Goal: Obtain resource: Download file/media

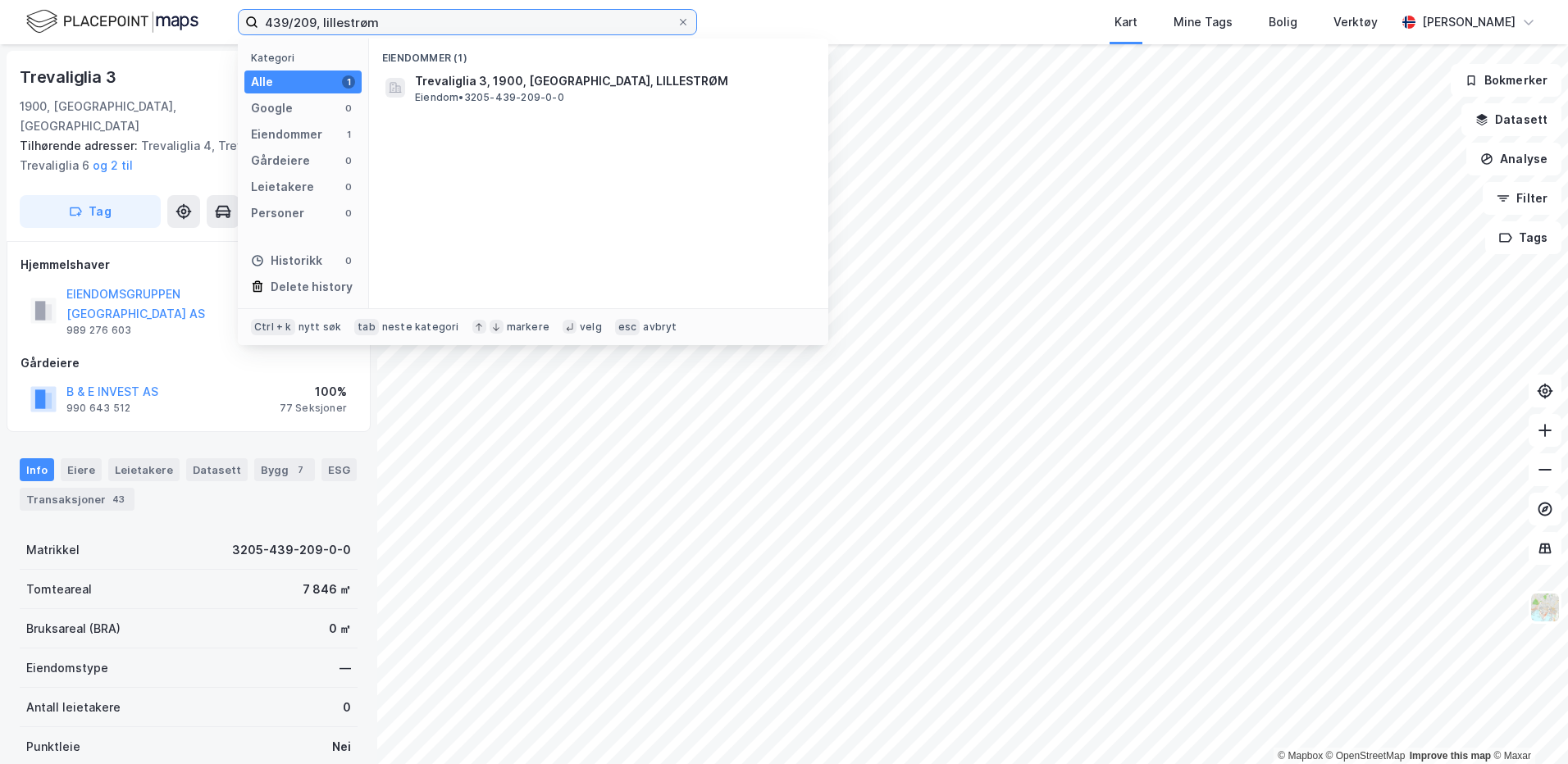
drag, startPoint x: 386, startPoint y: 18, endPoint x: 194, endPoint y: 19, distance: 192.0
click at [194, 19] on div "439/209, lillestrøm Kategori Alle 1 Google 0 Eiendommer 1 Gårdeiere 0 Leietaker…" at bounding box center [784, 22] width 1568 height 44
type input "8/595, [GEOGRAPHIC_DATA]"
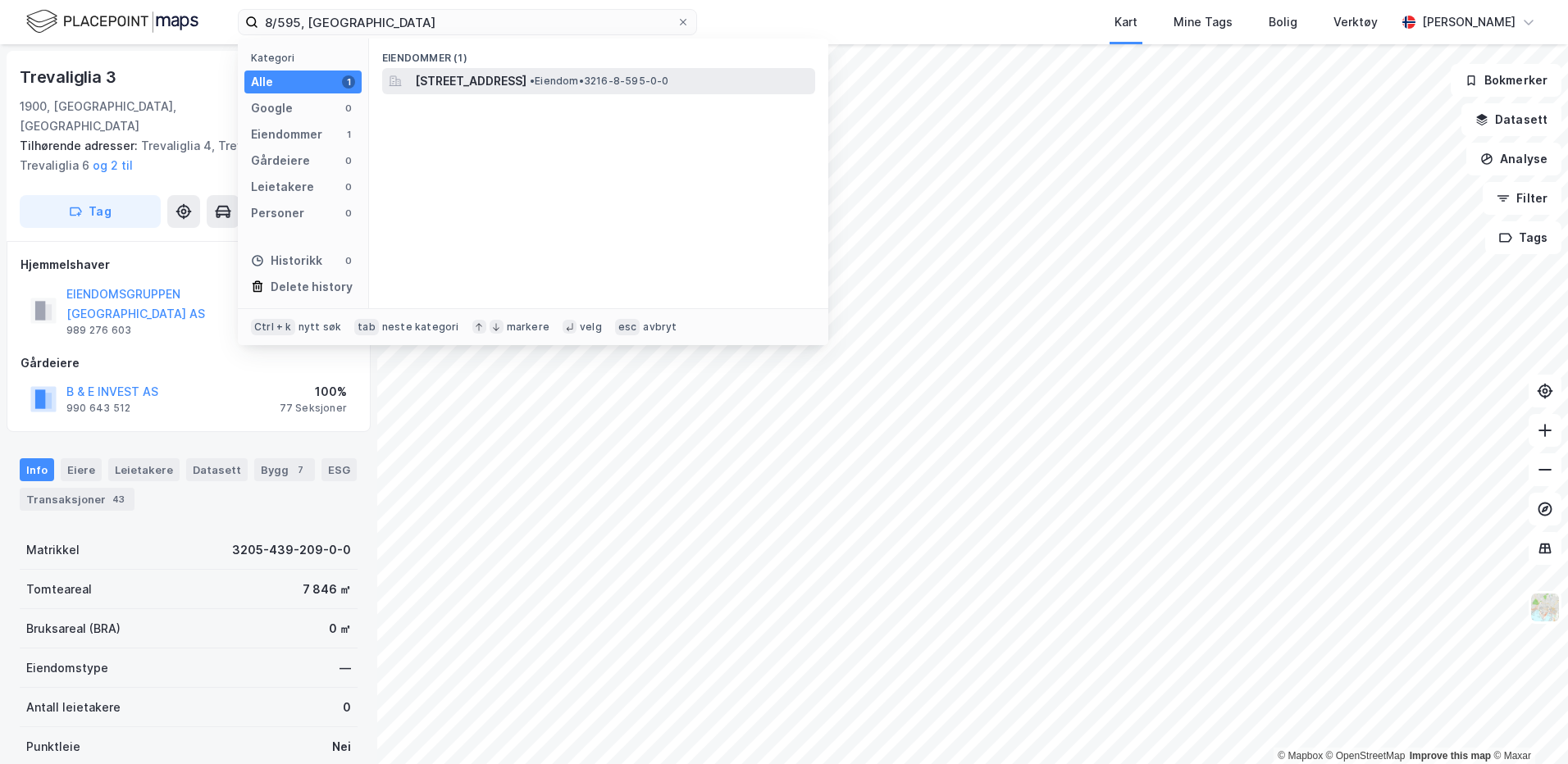
click at [468, 74] on span "[STREET_ADDRESS]" at bounding box center [470, 81] width 111 height 19
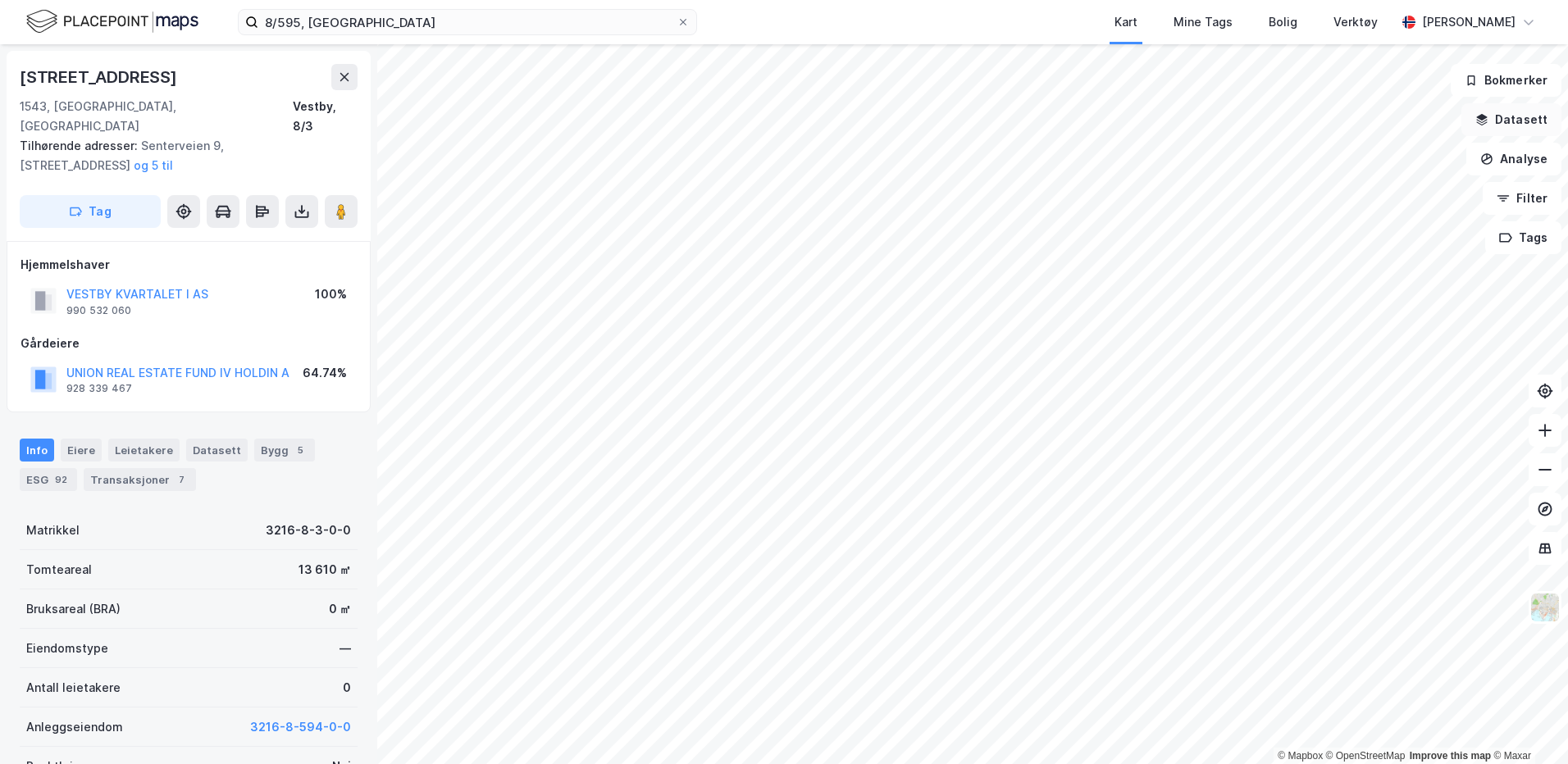
click at [1508, 118] on button "Datasett" at bounding box center [1511, 120] width 100 height 33
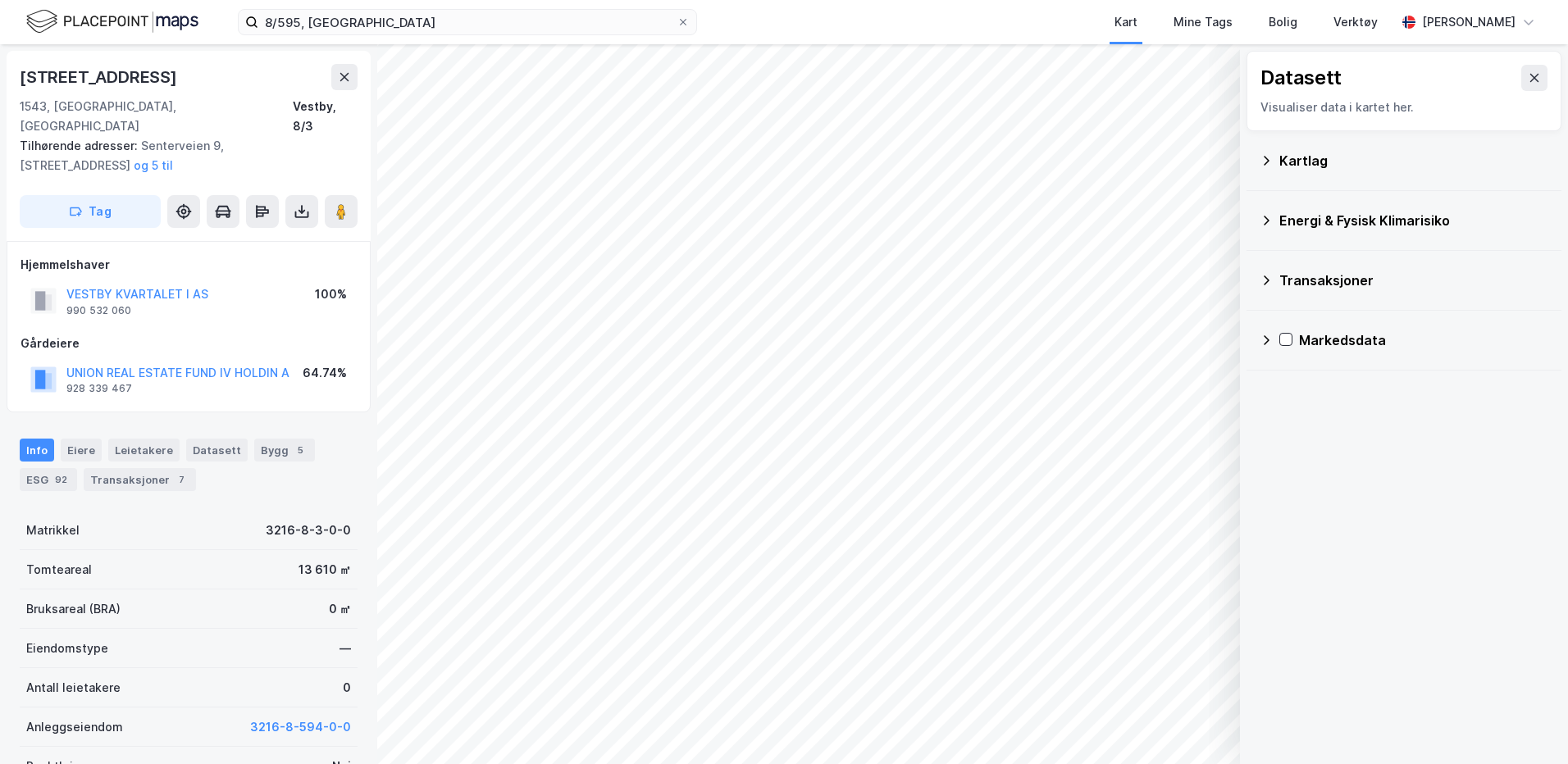
click at [1278, 158] on div "Kartlag" at bounding box center [1403, 160] width 289 height 40
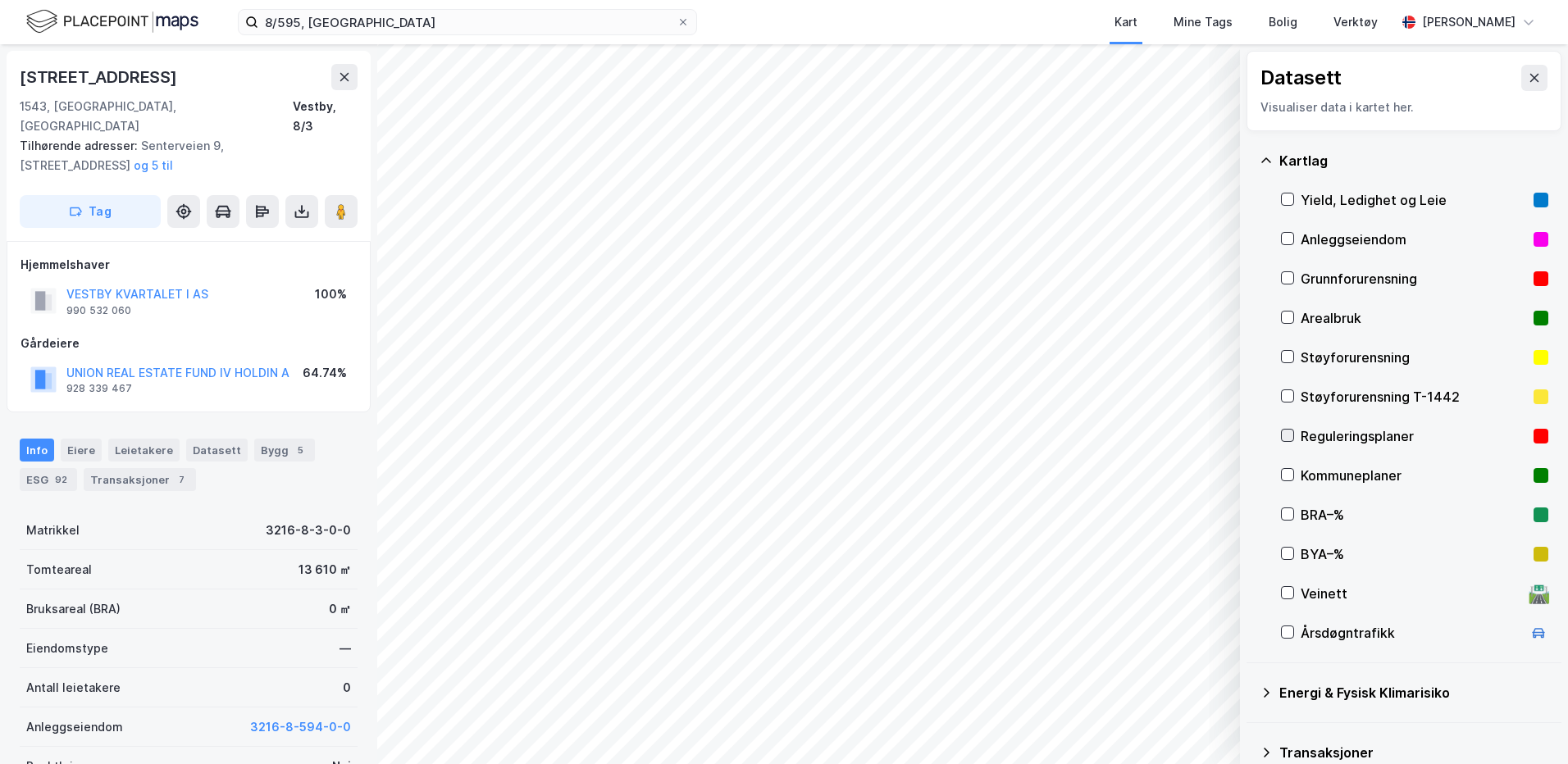
click at [1291, 433] on icon at bounding box center [1288, 436] width 9 height 6
click at [300, 209] on icon at bounding box center [301, 211] width 6 height 4
click at [262, 238] on div "Last ned grunnbok" at bounding box center [220, 245] width 95 height 13
click at [292, 195] on button at bounding box center [301, 211] width 33 height 33
click at [258, 238] on div "Last ned grunnbok" at bounding box center [220, 245] width 95 height 13
